Goal: Contribute content

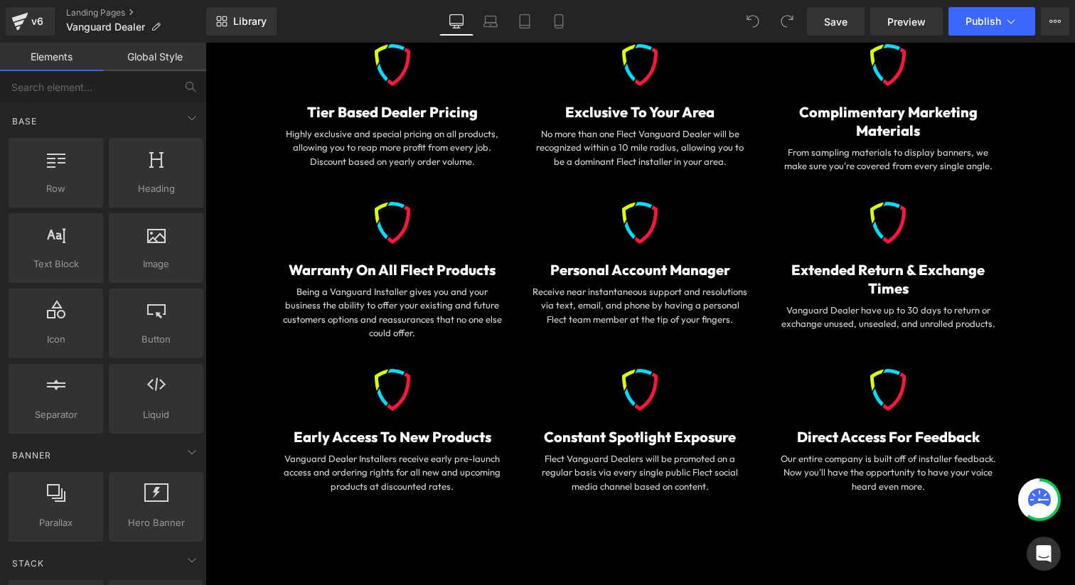
scroll to position [1572, 0]
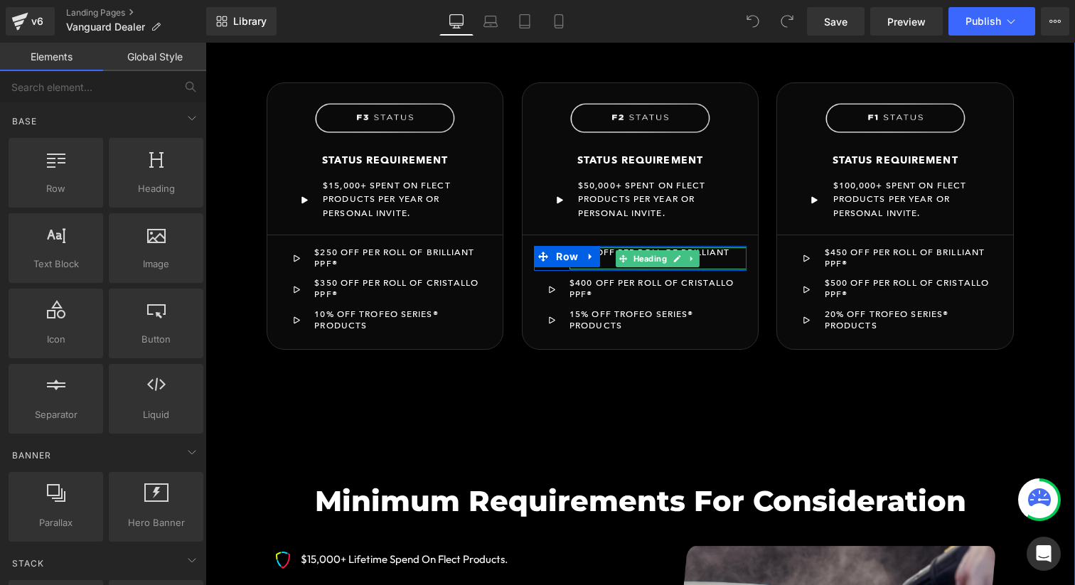
click at [608, 254] on div "$350 OFF PER ROLL OF BRILLIANT PPF®" at bounding box center [657, 258] width 177 height 22
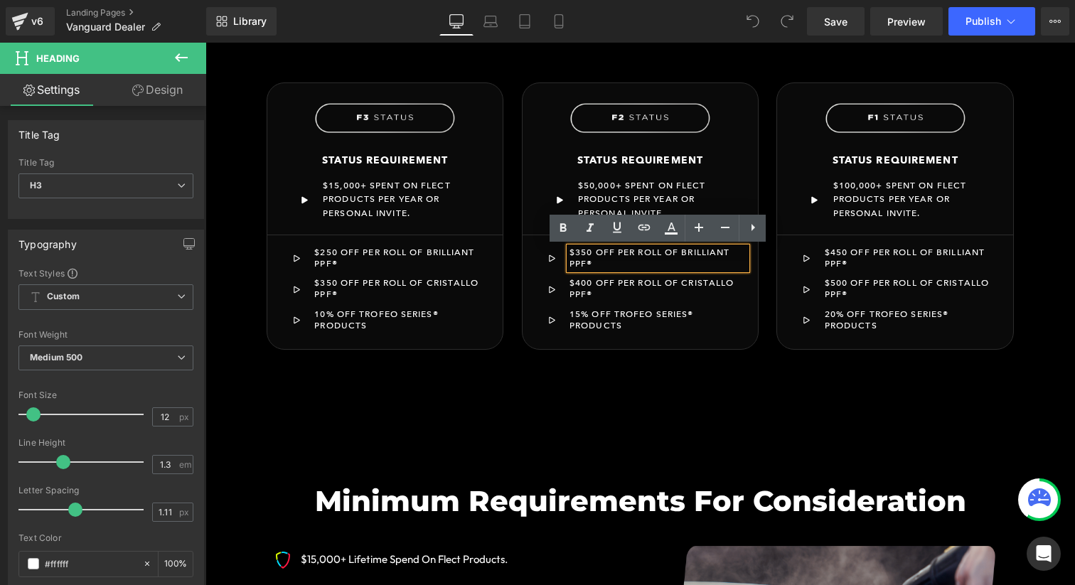
click at [586, 254] on icon at bounding box center [586, 256] width 8 height 9
click at [617, 261] on link at bounding box center [621, 256] width 15 height 17
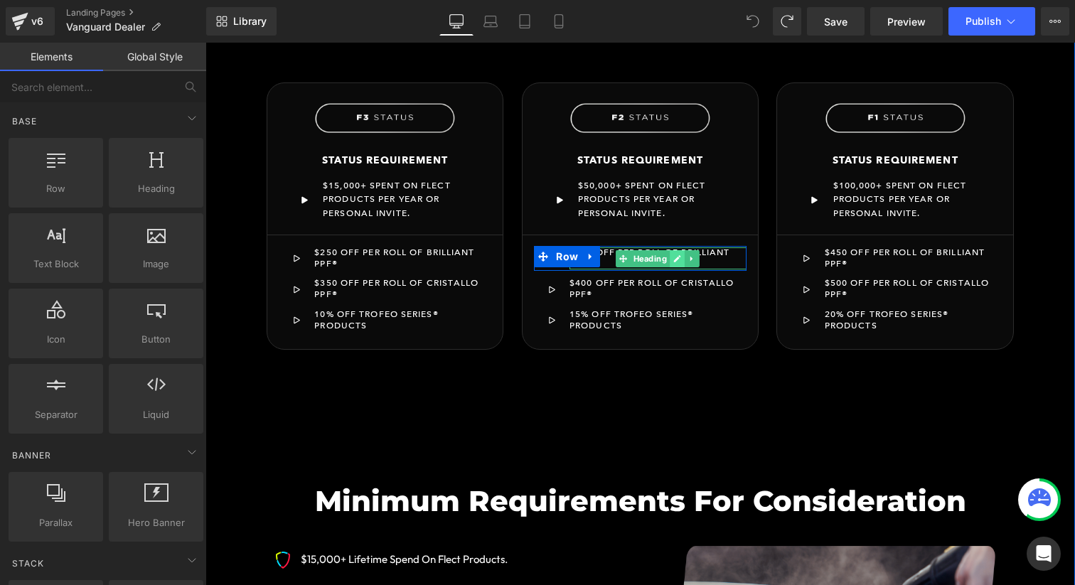
click at [672, 258] on link at bounding box center [677, 258] width 15 height 17
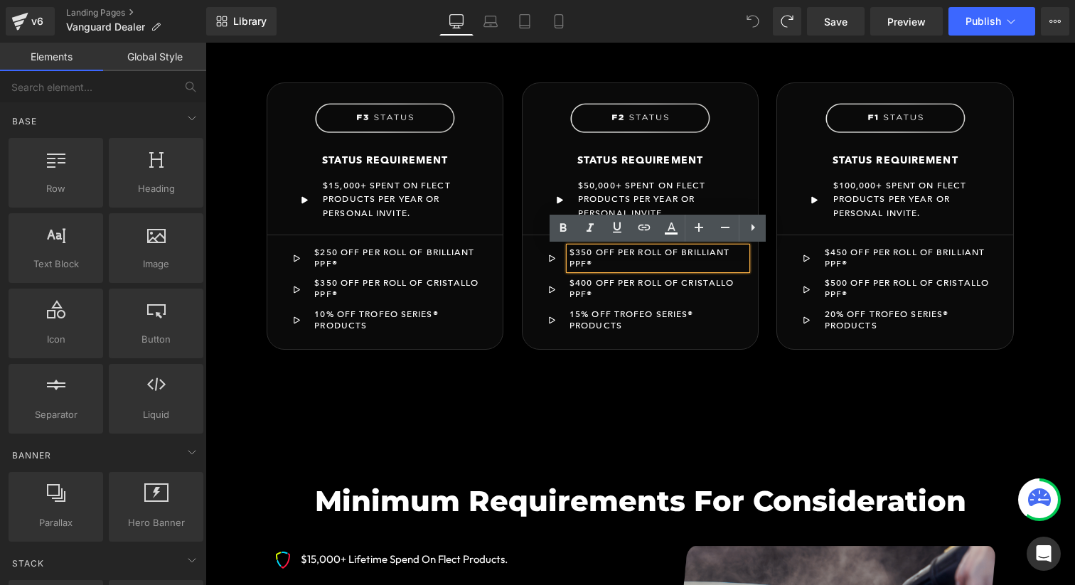
click at [608, 264] on div "$350 OFF PER ROLL OF BRILLIANT PPF®" at bounding box center [657, 258] width 177 height 22
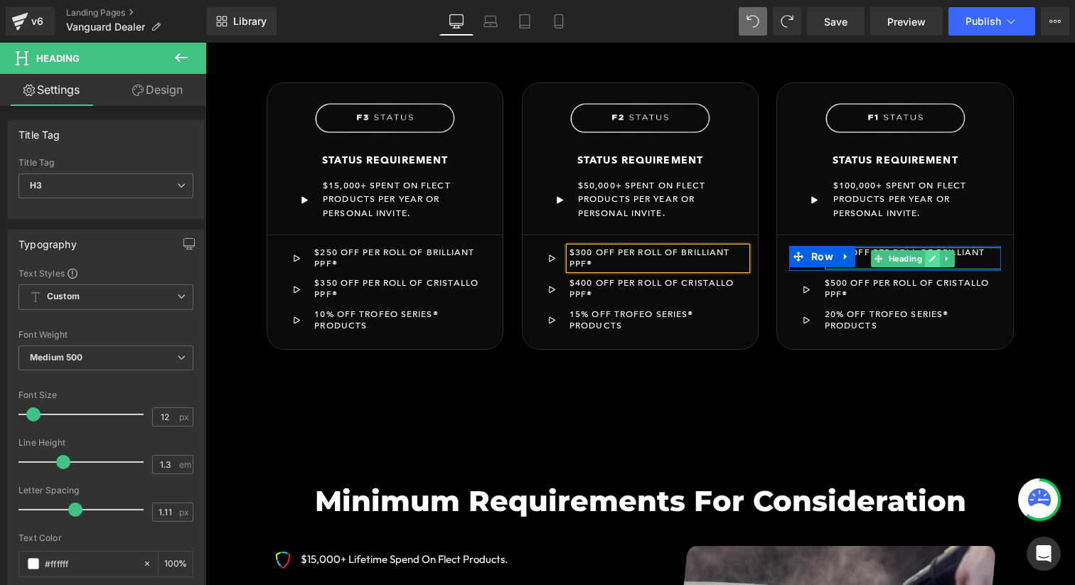
click at [932, 257] on icon at bounding box center [932, 258] width 7 height 7
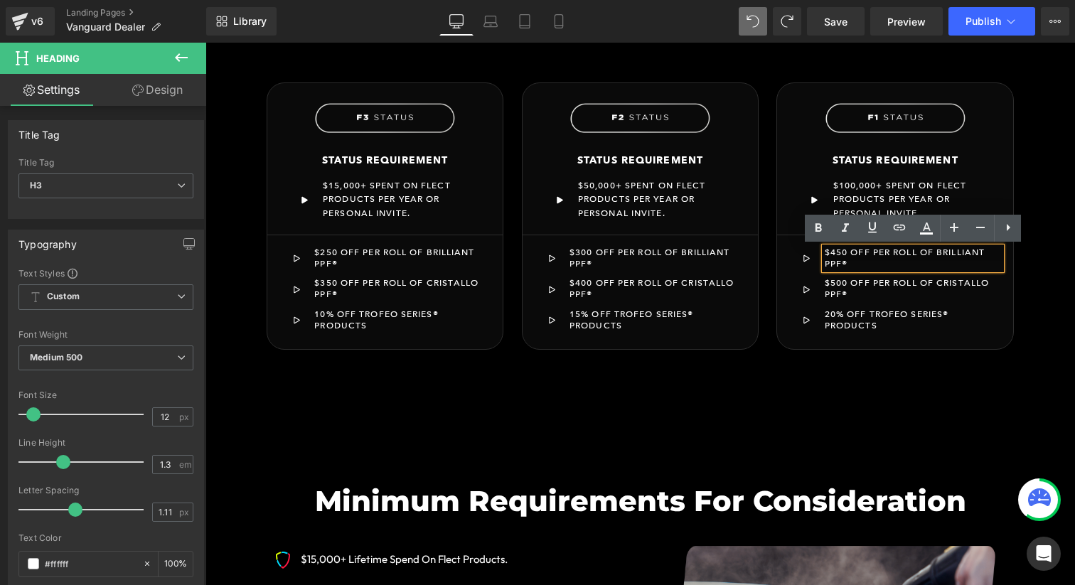
click at [854, 264] on div "$450 OFF PER ROLL OF BRILLIANT PPF®" at bounding box center [912, 258] width 177 height 22
click at [856, 23] on link "Save" at bounding box center [836, 21] width 58 height 28
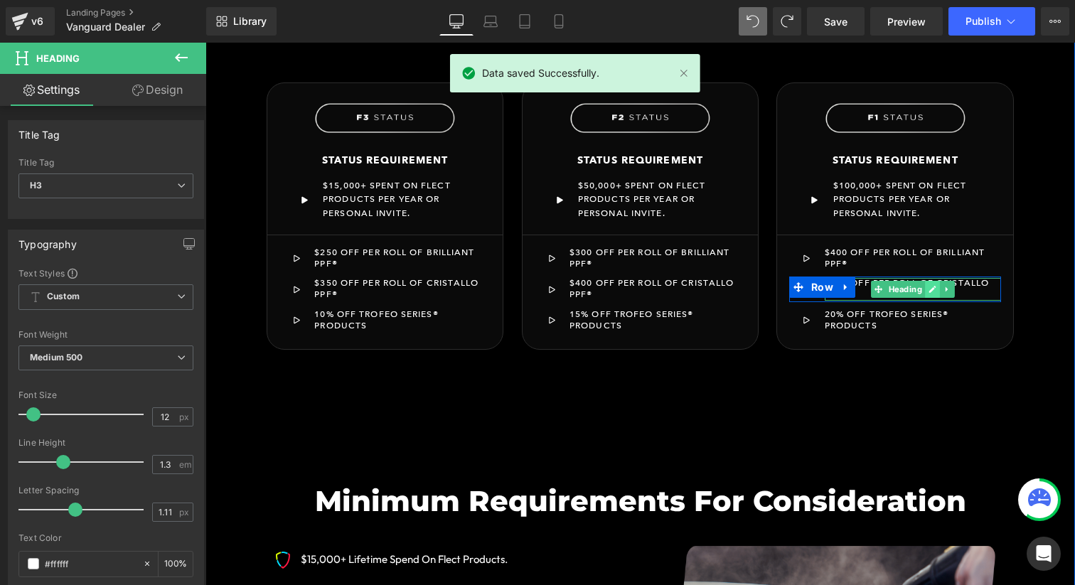
click at [933, 291] on icon at bounding box center [932, 289] width 8 height 9
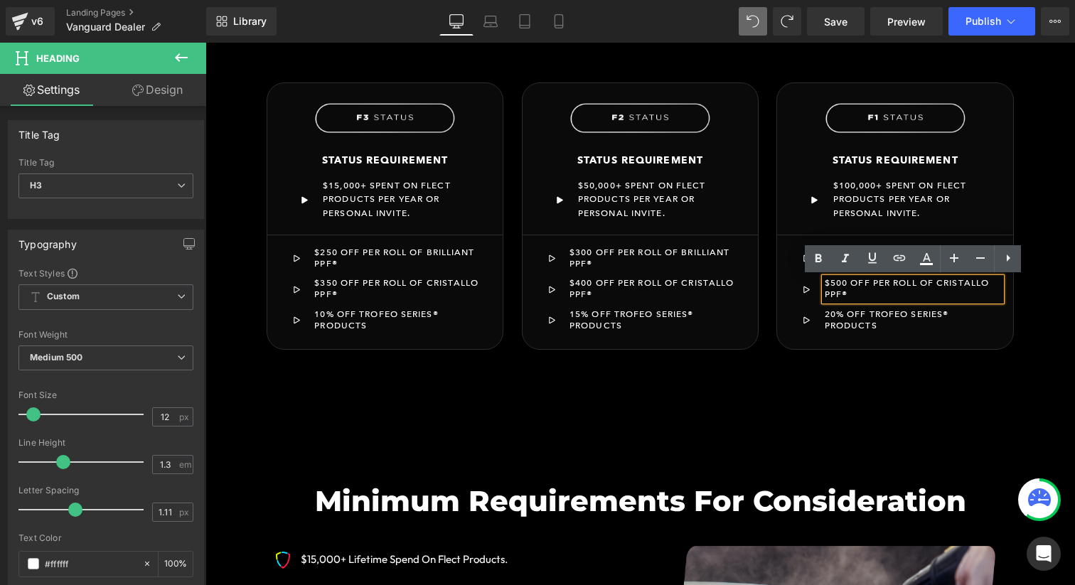
click at [849, 284] on div "$500 OFF PER ROLL OF CRISTALLO PPF®" at bounding box center [912, 289] width 177 height 22
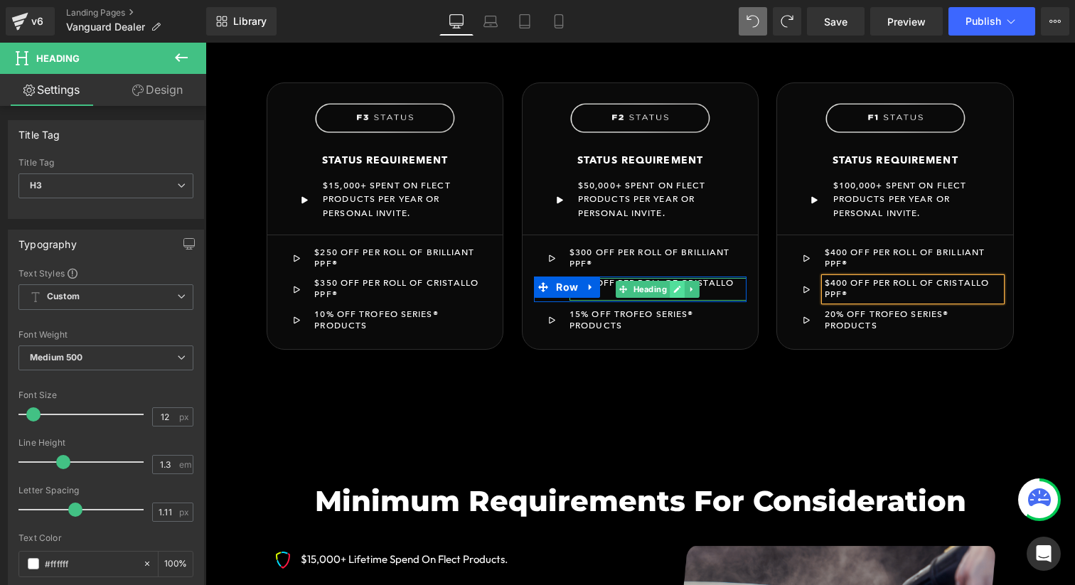
click at [676, 290] on icon at bounding box center [677, 289] width 7 height 7
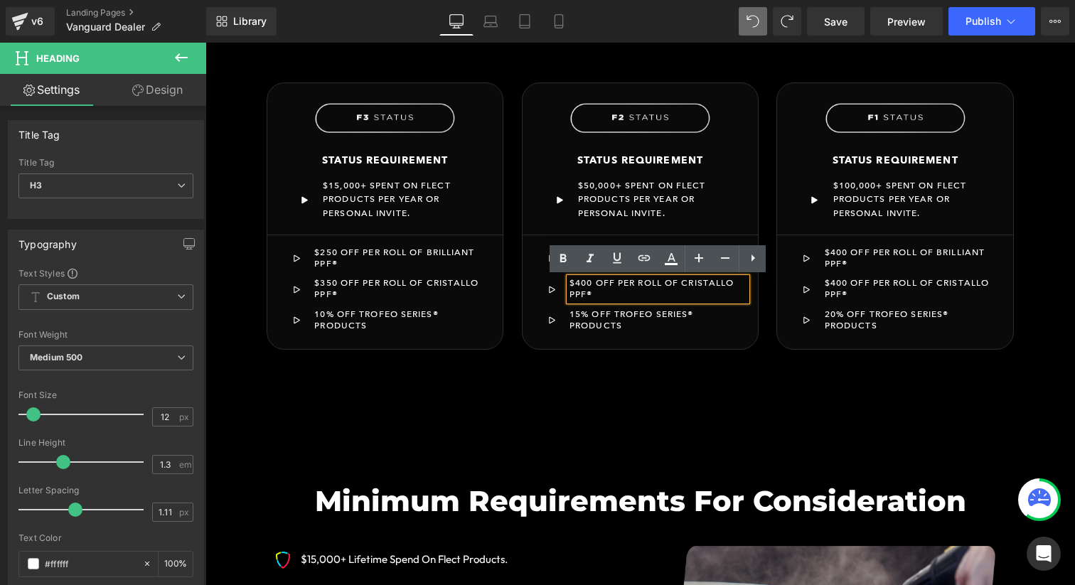
click at [588, 291] on icon at bounding box center [586, 287] width 8 height 9
click at [610, 293] on link at bounding box center [606, 287] width 15 height 17
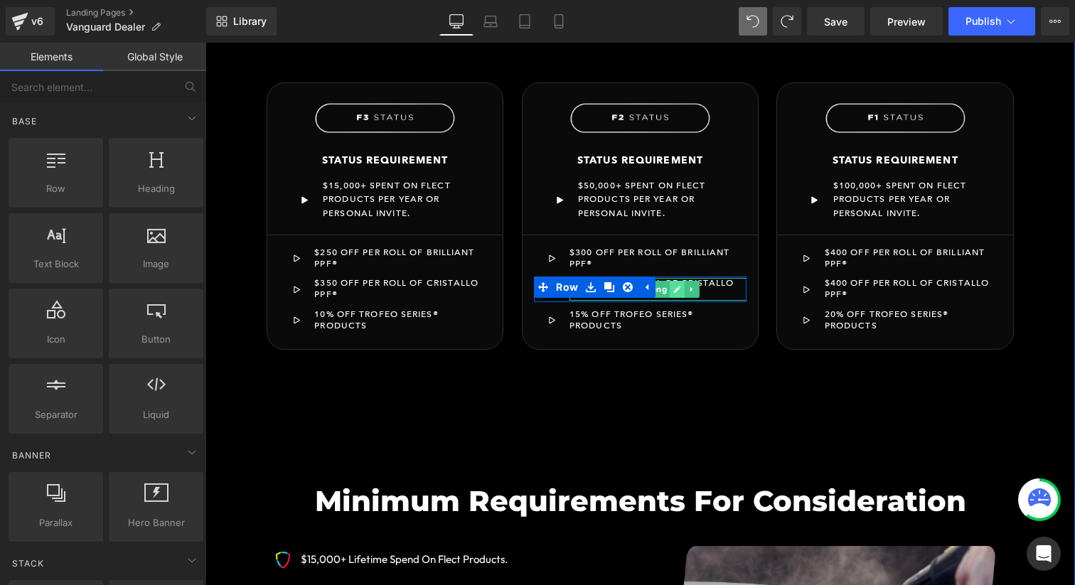
click at [676, 287] on icon at bounding box center [677, 289] width 8 height 9
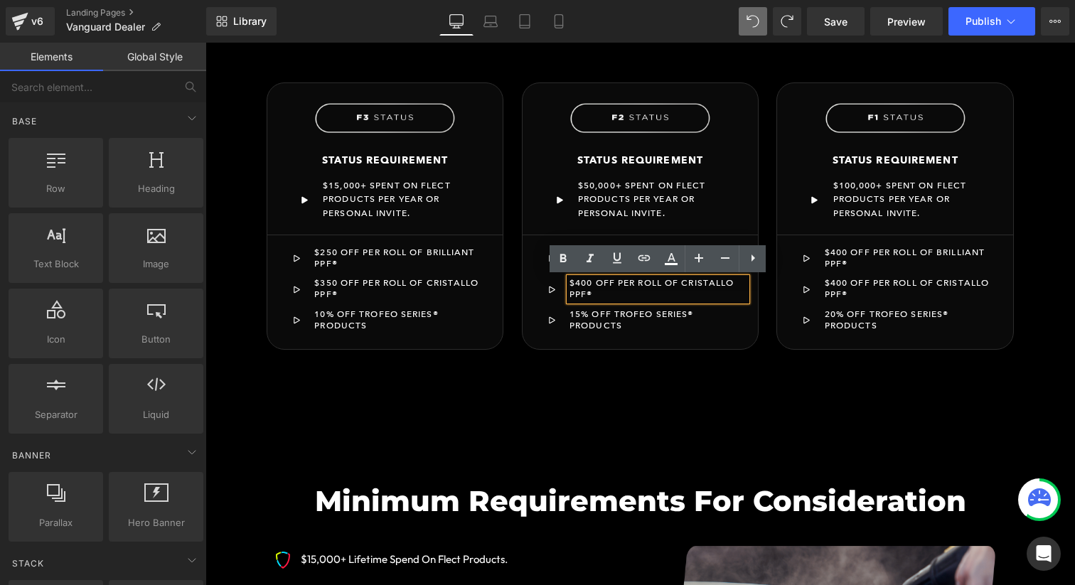
click at [605, 296] on div "$400 OFF PER ROLL OF CRISTALLO PPF®" at bounding box center [657, 289] width 177 height 22
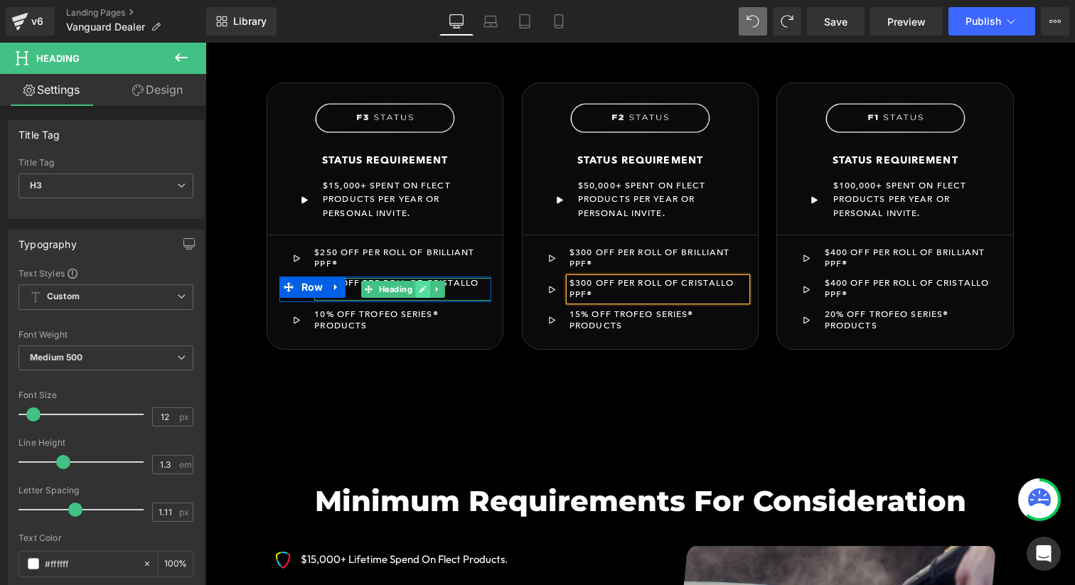
click at [426, 291] on link at bounding box center [422, 289] width 15 height 17
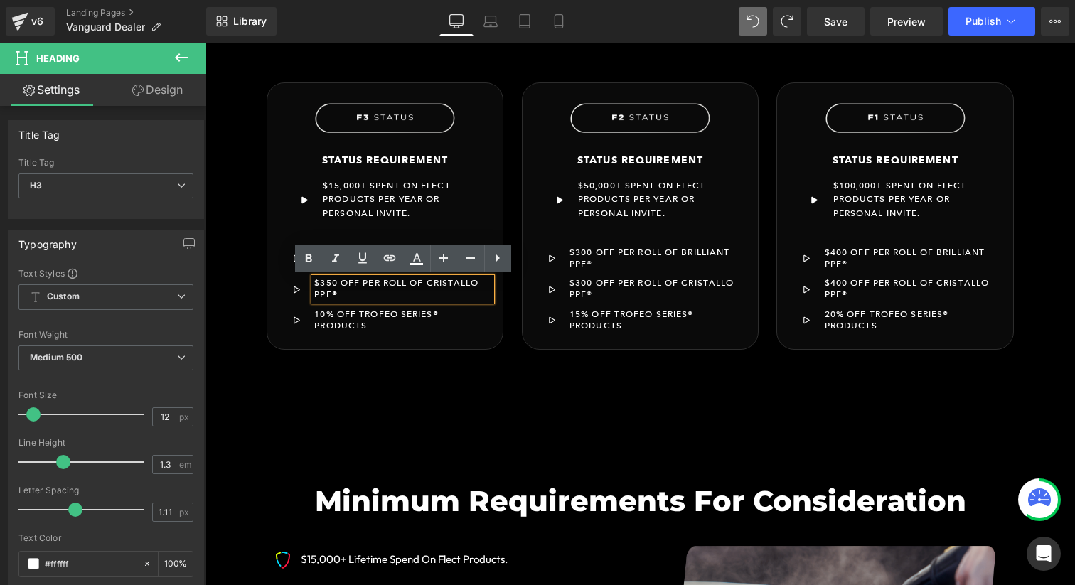
click at [340, 294] on div "$350 OFF PER ROLL OF CRISTALLO PPF®" at bounding box center [402, 289] width 177 height 22
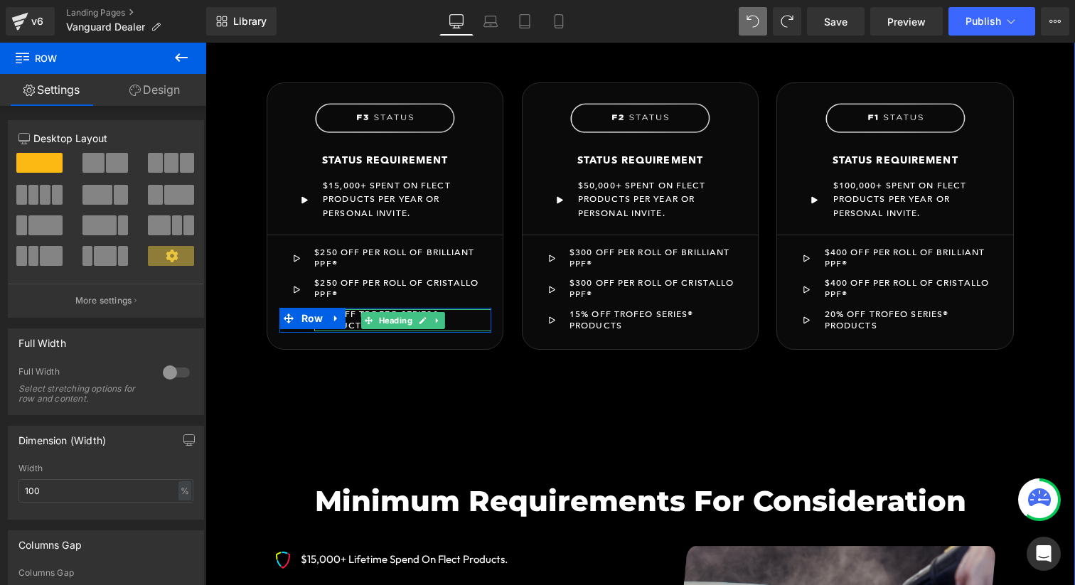
click at [455, 322] on div "10% OFF TROFEO SERIES® PRODUCTS" at bounding box center [402, 320] width 177 height 22
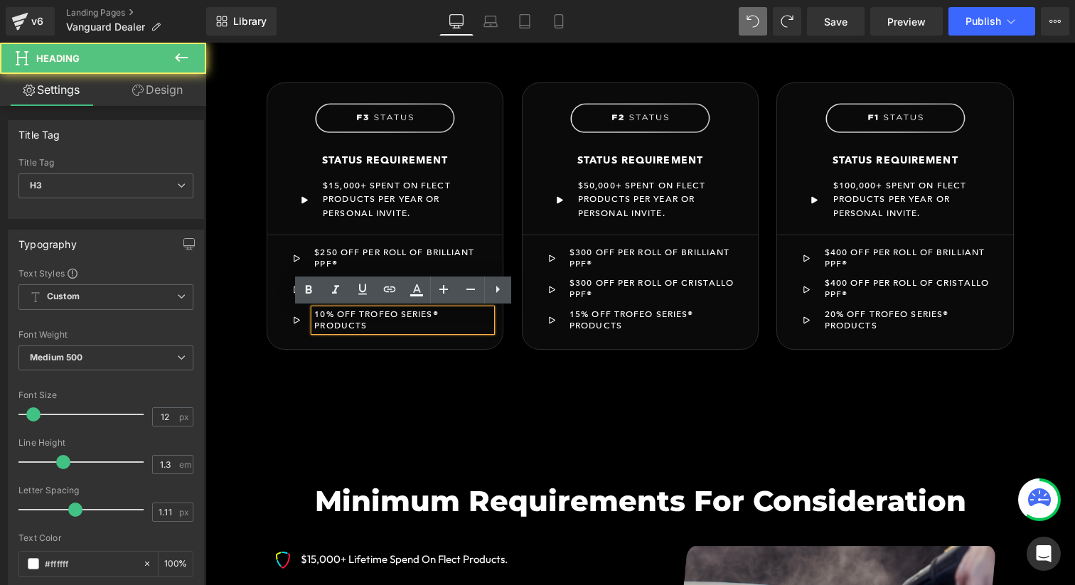
click at [380, 326] on div "10% OFF TROFEO SERIES® PRODUCTS" at bounding box center [402, 320] width 177 height 22
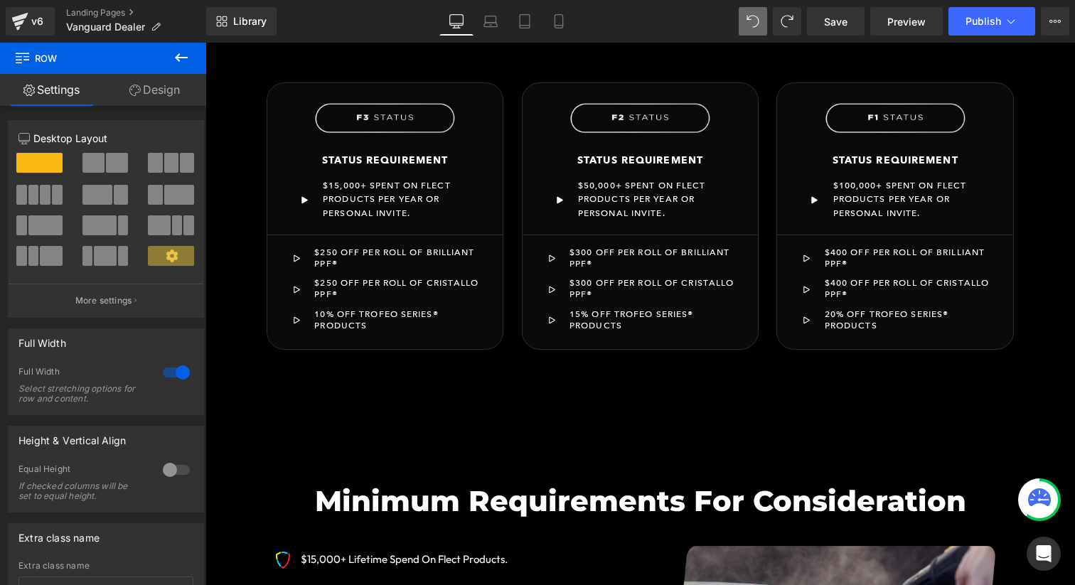
click at [868, 26] on div "Save Preview Publish Scheduled View Live Page View with current Template Save T…" at bounding box center [938, 21] width 274 height 28
click at [857, 23] on link "Save" at bounding box center [836, 21] width 58 height 28
click at [976, 25] on span "Publish" at bounding box center [983, 21] width 36 height 11
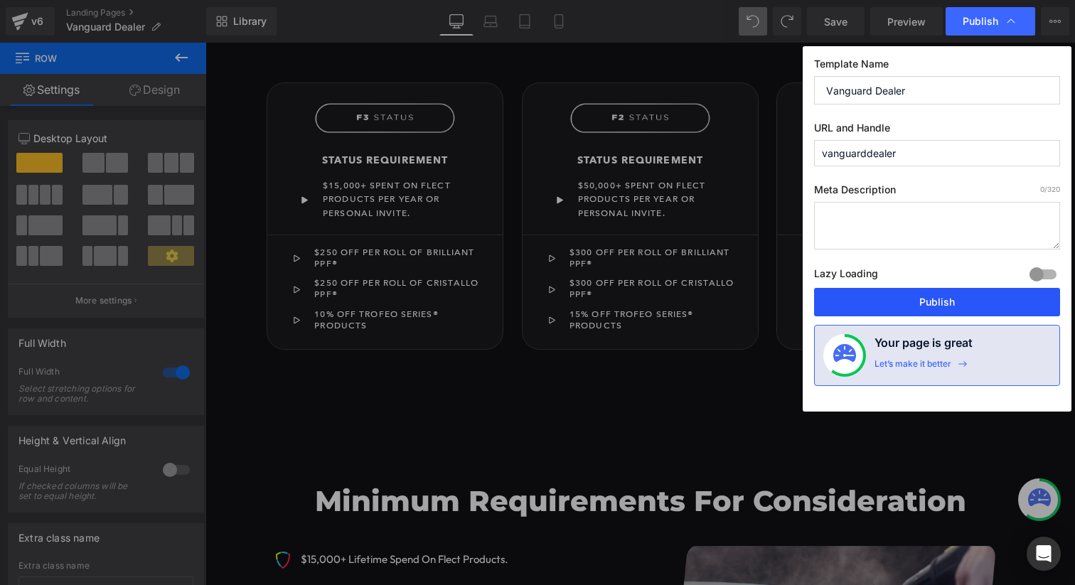
click at [949, 306] on button "Publish" at bounding box center [937, 302] width 246 height 28
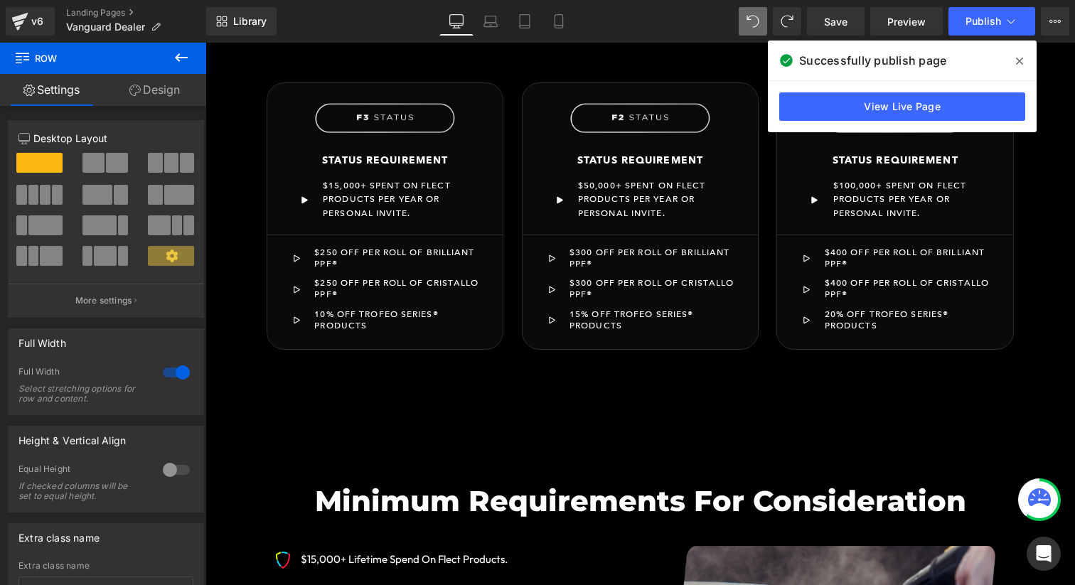
click at [1017, 64] on icon at bounding box center [1019, 60] width 7 height 11
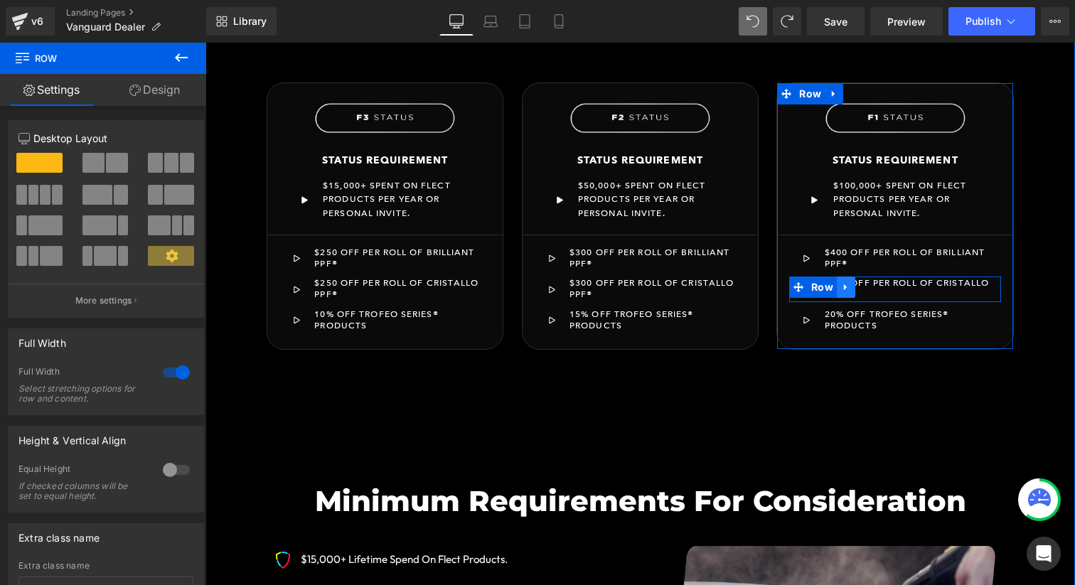
click at [846, 286] on icon at bounding box center [846, 287] width 10 height 11
click at [860, 286] on icon at bounding box center [864, 287] width 10 height 10
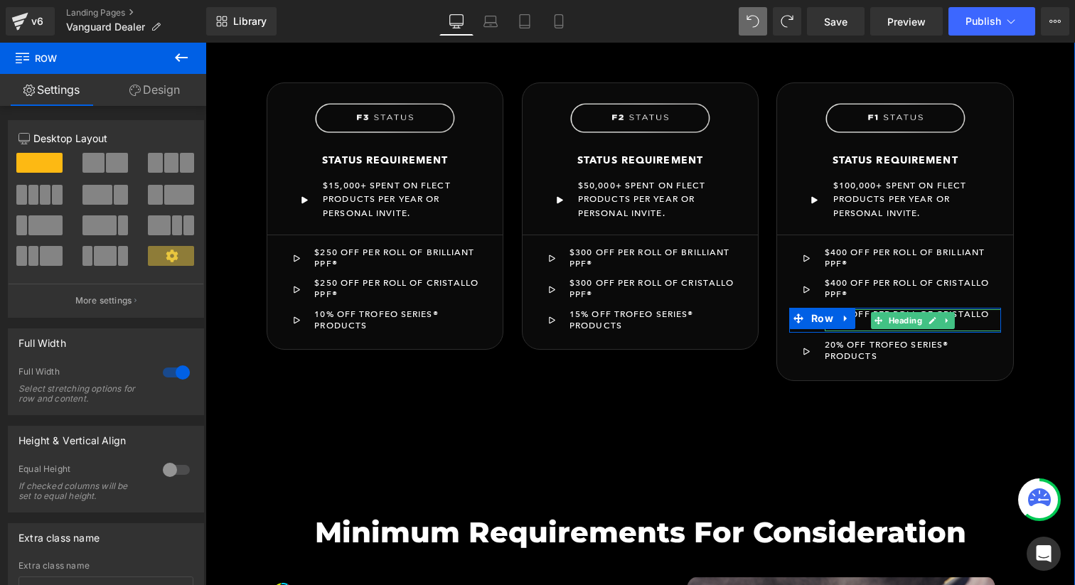
click at [866, 322] on div "$400 OFF PER ROLL OF CRISTALLO PPF®" at bounding box center [912, 320] width 177 height 22
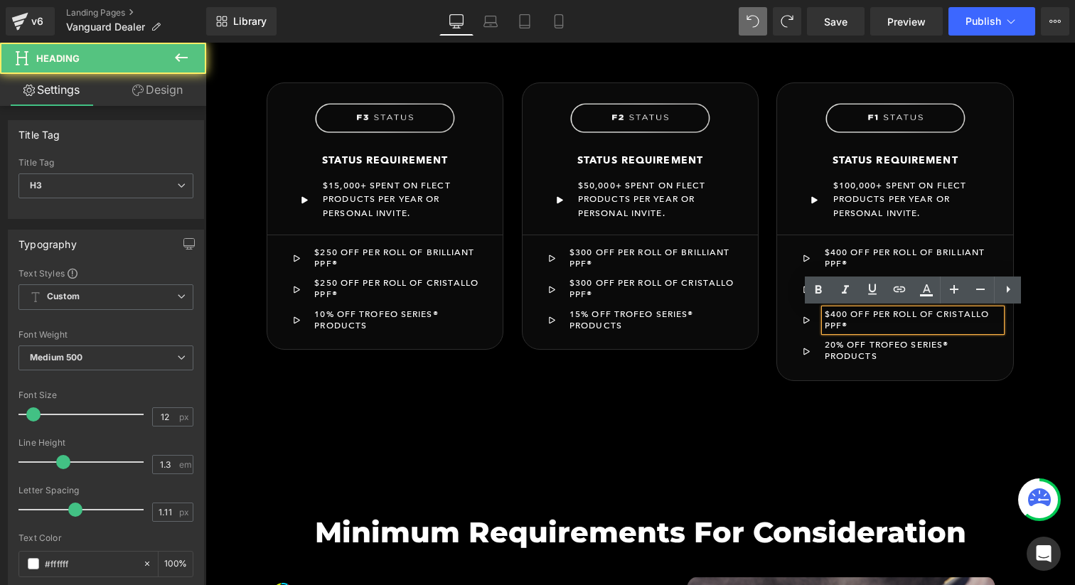
click at [856, 324] on div "$400 OFF PER ROLL OF CRISTALLO PPF®" at bounding box center [912, 320] width 177 height 22
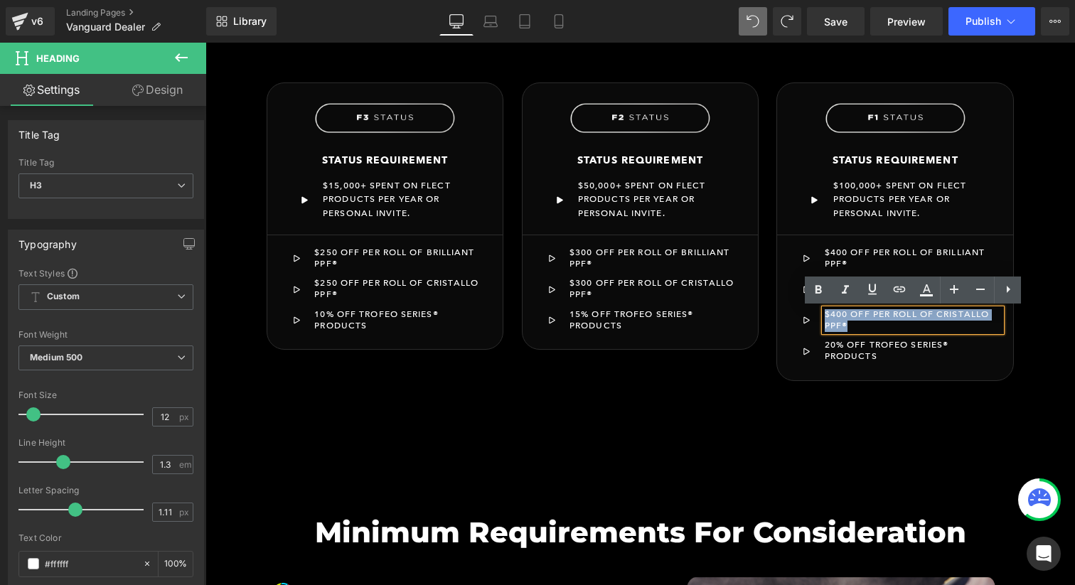
drag, startPoint x: 856, startPoint y: 325, endPoint x: 822, endPoint y: 314, distance: 35.7
click at [822, 314] on div "Icon $400 OFF PER ROLL OF CRISTALLO PPF® Heading Row" at bounding box center [895, 321] width 212 height 26
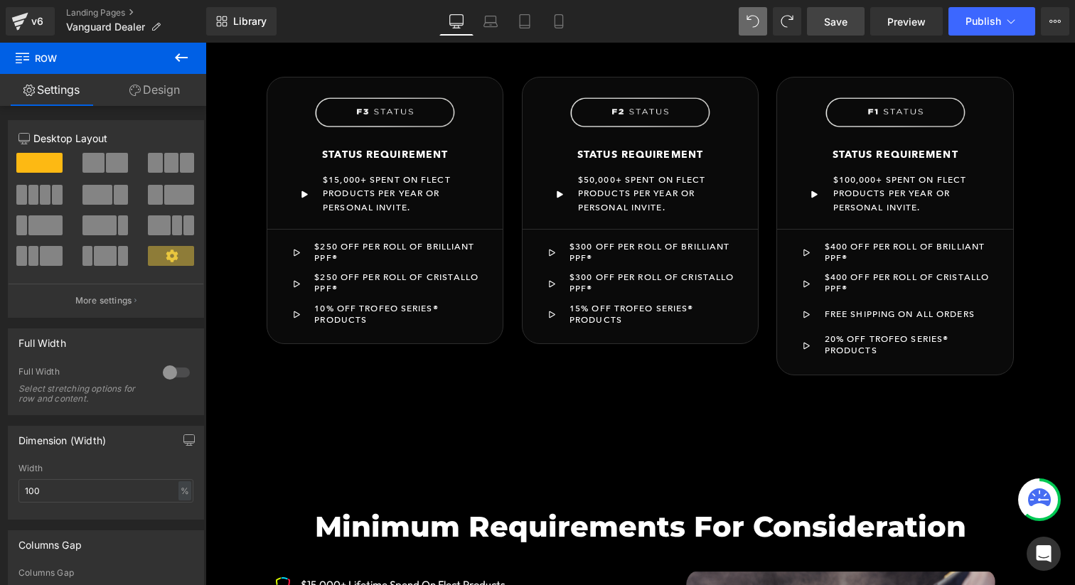
click at [849, 29] on link "Save" at bounding box center [836, 21] width 58 height 28
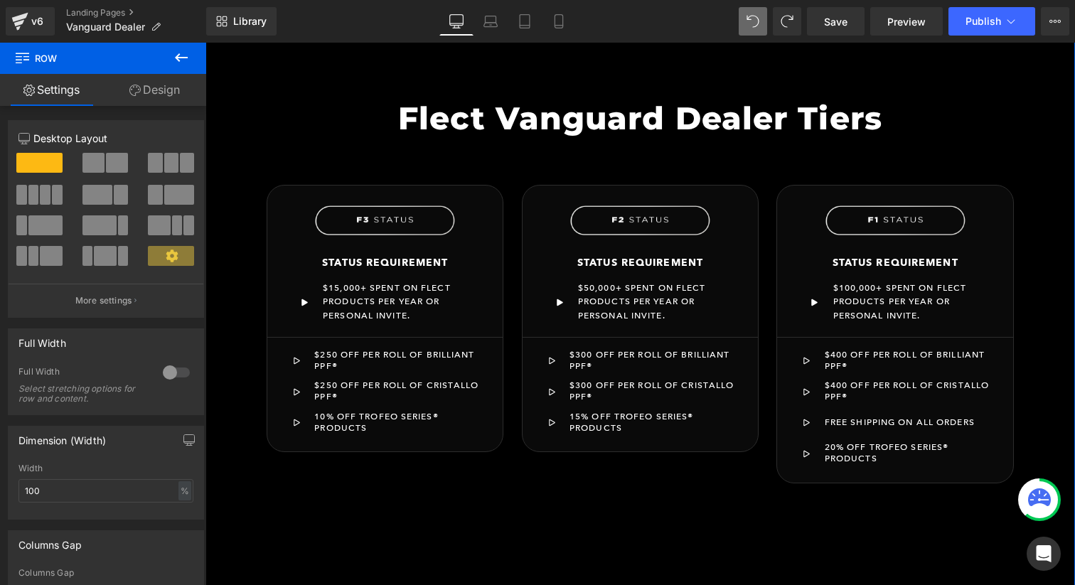
scroll to position [1473, 0]
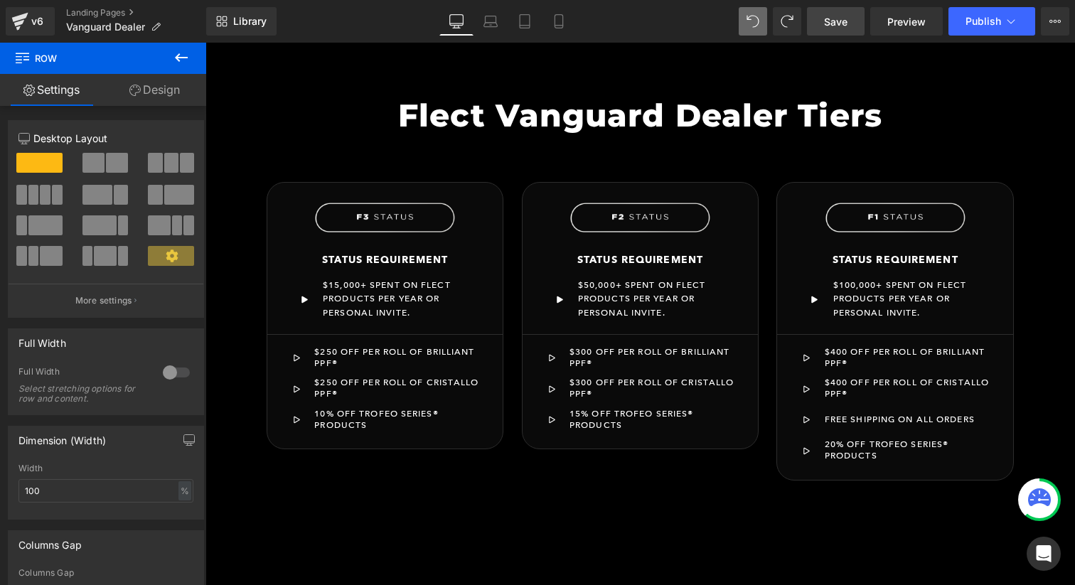
click at [837, 21] on span "Save" at bounding box center [835, 21] width 23 height 15
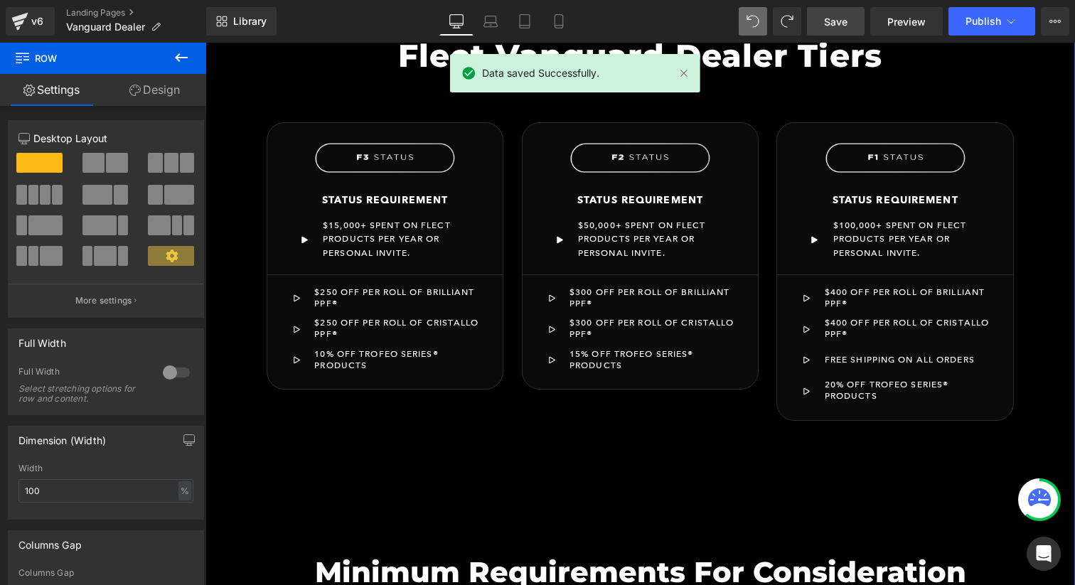
scroll to position [1528, 0]
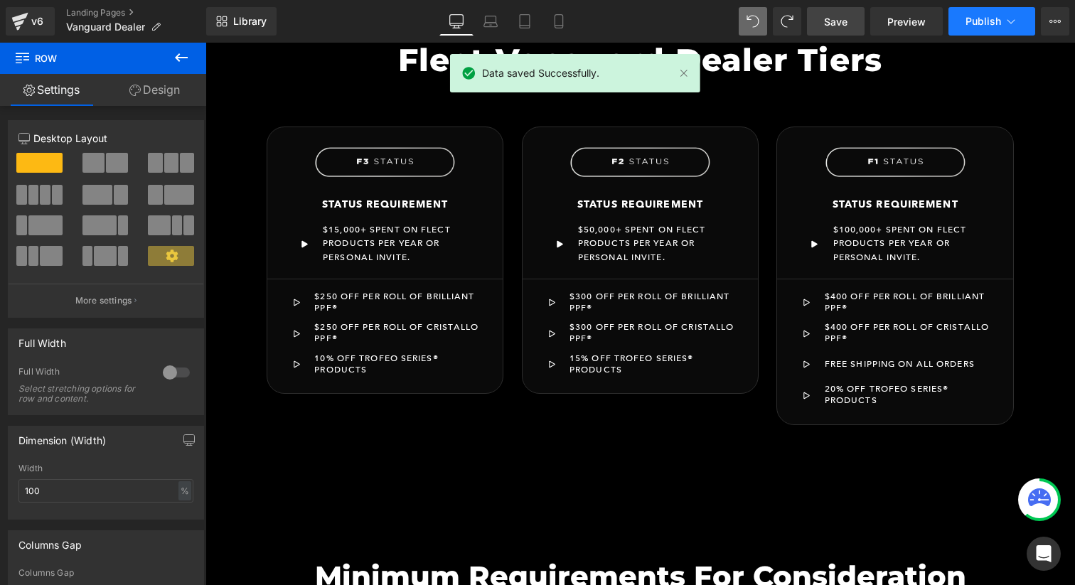
click at [996, 20] on span "Publish" at bounding box center [983, 21] width 36 height 11
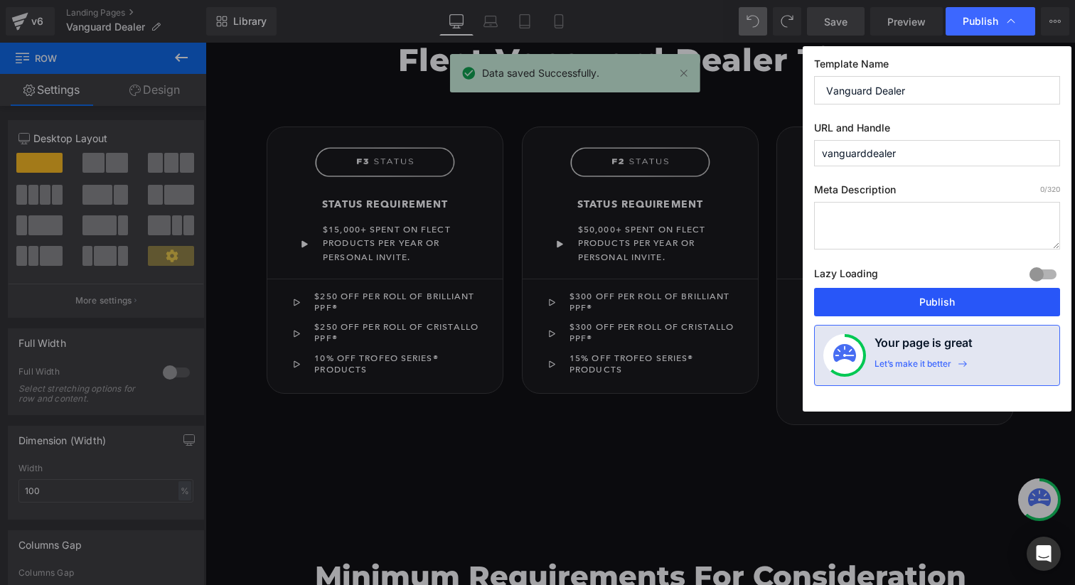
drag, startPoint x: 947, startPoint y: 296, endPoint x: 669, endPoint y: 53, distance: 368.7
click at [947, 296] on button "Publish" at bounding box center [937, 302] width 246 height 28
